Goal: Find specific page/section: Find specific page/section

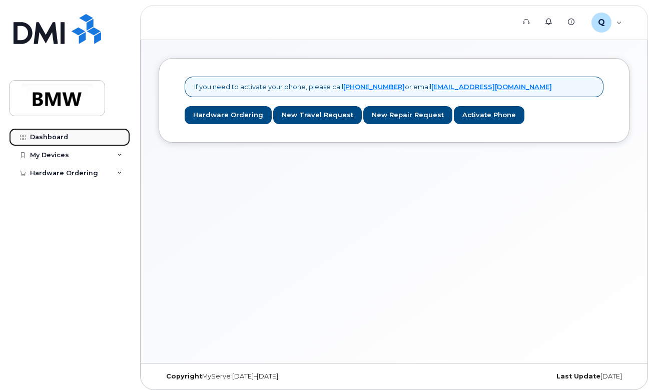
click at [57, 137] on div "Dashboard" at bounding box center [49, 137] width 38 height 8
click at [124, 153] on div "My Devices" at bounding box center [69, 155] width 121 height 18
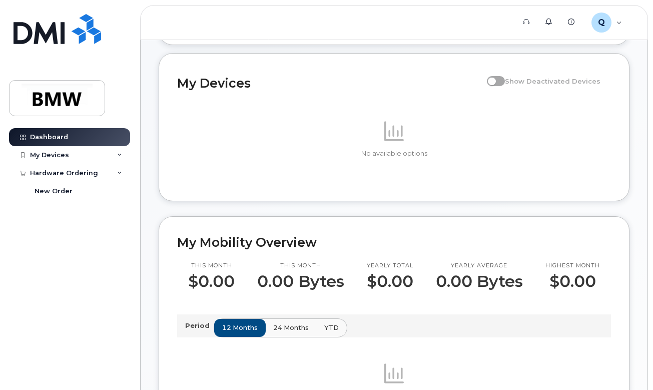
scroll to position [50, 0]
